Goal: Information Seeking & Learning: Check status

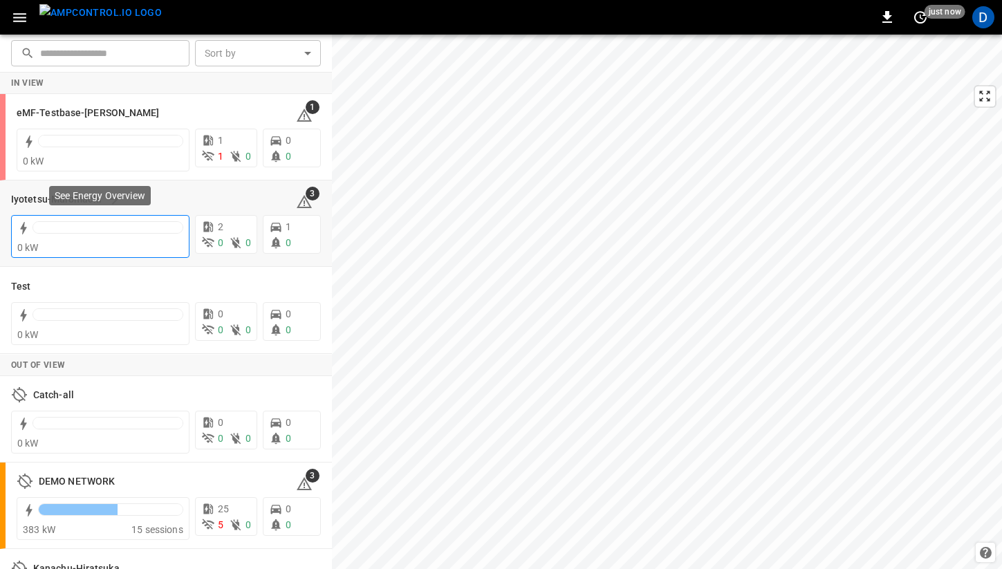
click at [100, 228] on div at bounding box center [107, 227] width 149 height 11
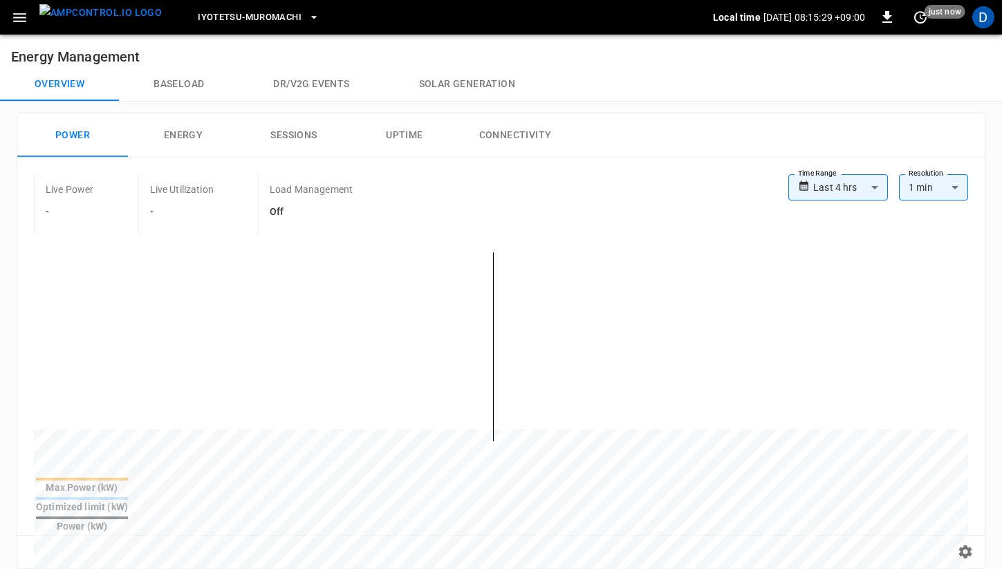
click at [203, 80] on button "Baseload" at bounding box center [179, 84] width 120 height 33
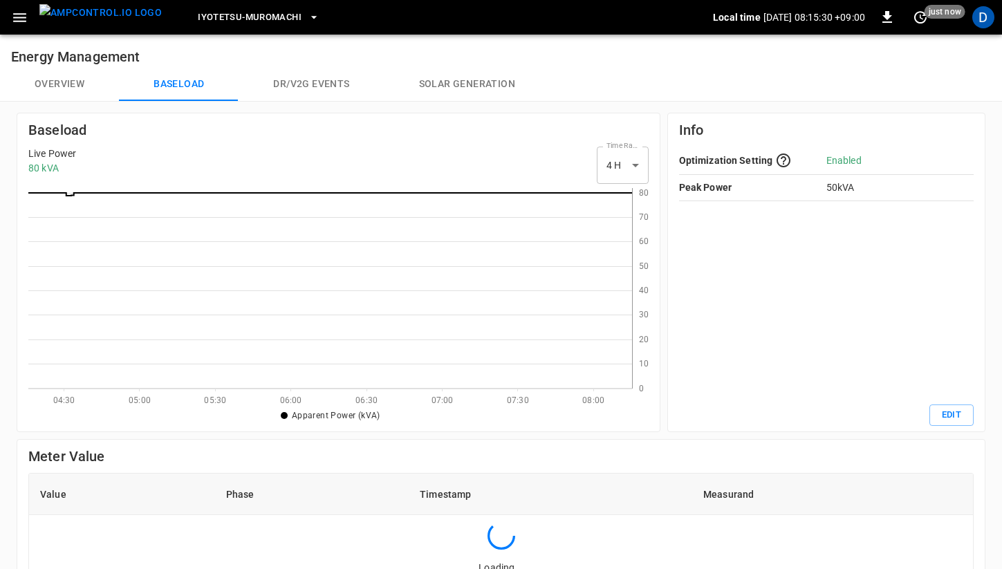
scroll to position [200, 603]
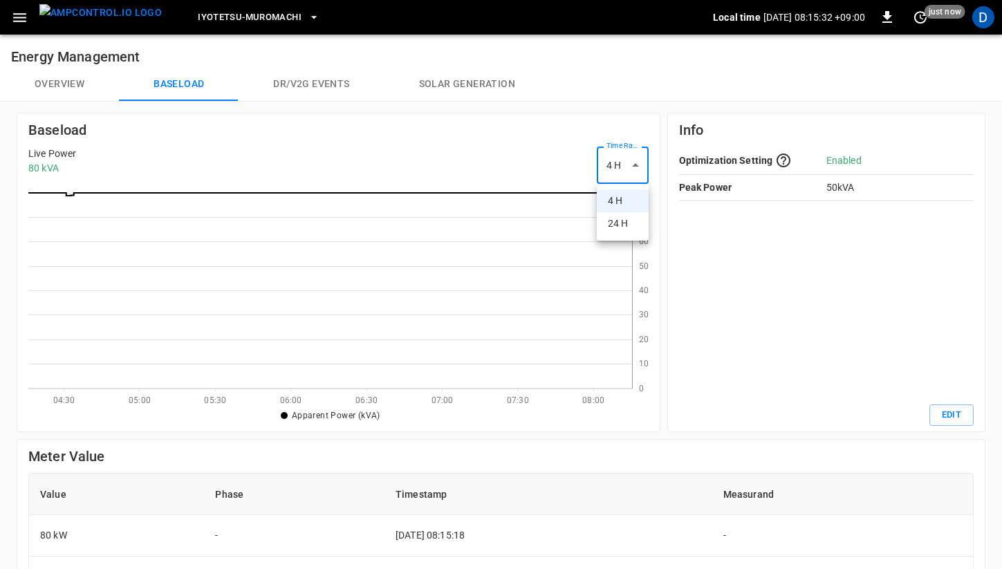
click at [625, 166] on body "Iyotetsu-[GEOGRAPHIC_DATA] Local time [DATE] 08:15:32 +09:00 0 just now D Energ…" at bounding box center [501, 463] width 1002 height 927
click at [615, 229] on li "24 H" at bounding box center [623, 223] width 52 height 23
type input "***"
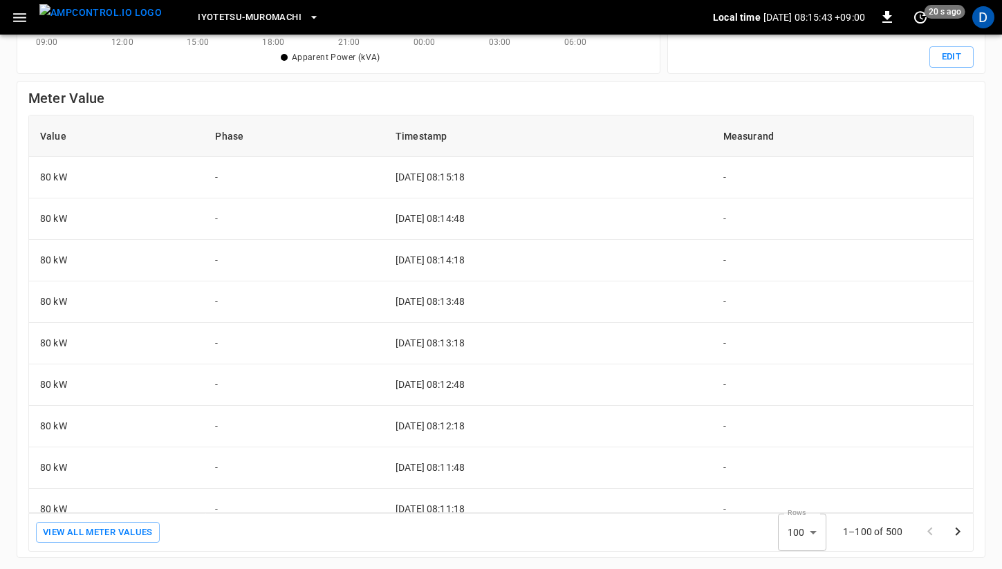
scroll to position [0, 0]
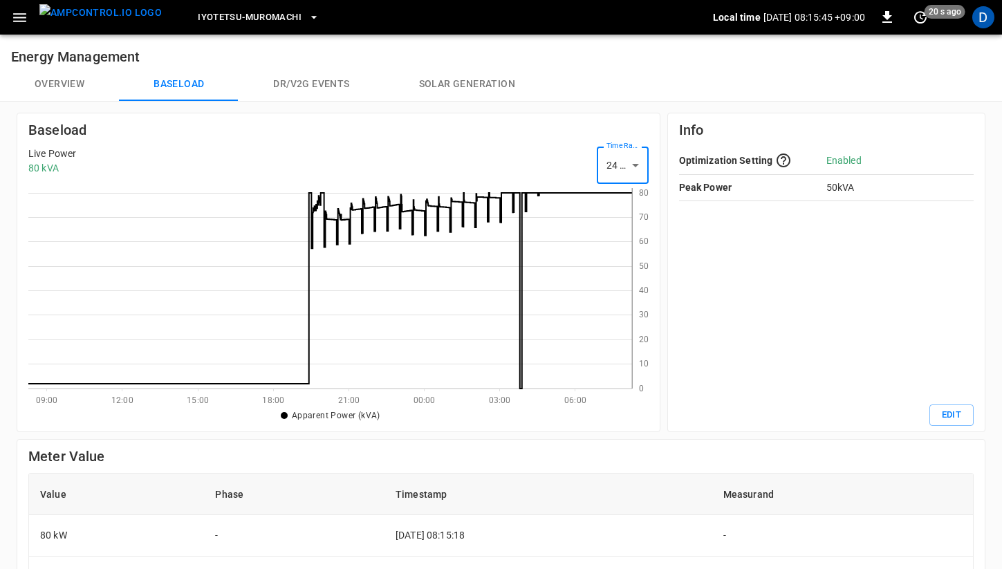
click at [518, 254] on icon at bounding box center [329, 288] width 603 height 200
